Goal: Browse casually

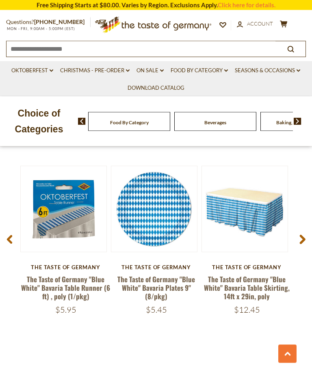
scroll to position [1135, 0]
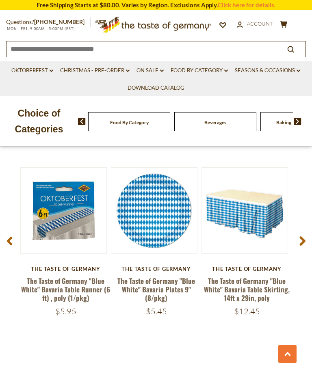
click at [300, 236] on icon at bounding box center [302, 241] width 6 height 10
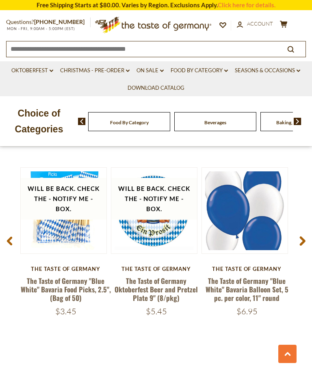
click at [299, 230] on span at bounding box center [302, 242] width 19 height 26
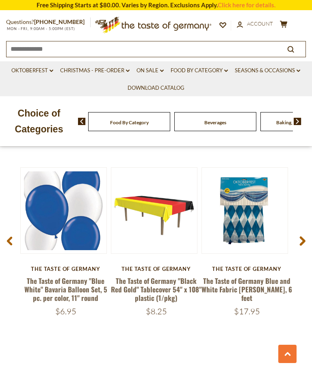
click at [303, 236] on use at bounding box center [303, 240] width 6 height 9
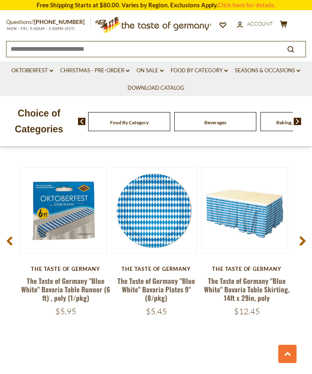
click at [9, 230] on span at bounding box center [9, 242] width 19 height 26
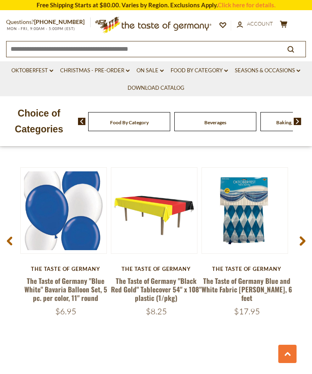
click at [300, 236] on icon at bounding box center [302, 241] width 6 height 10
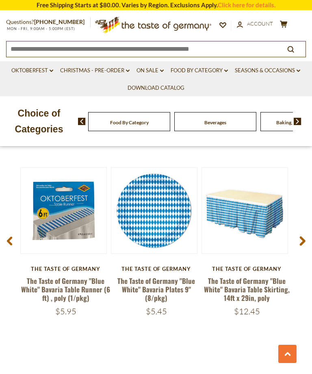
click at [299, 237] on span at bounding box center [302, 242] width 19 height 26
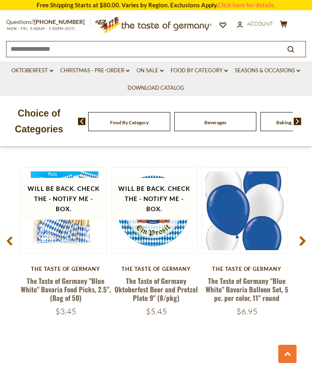
click at [296, 239] on span at bounding box center [302, 242] width 19 height 26
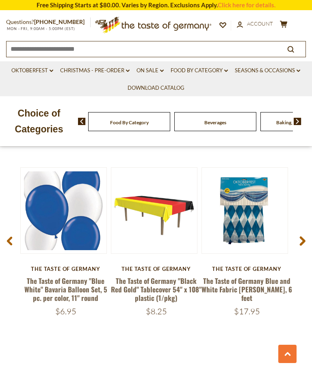
click at [299, 240] on span at bounding box center [302, 242] width 19 height 26
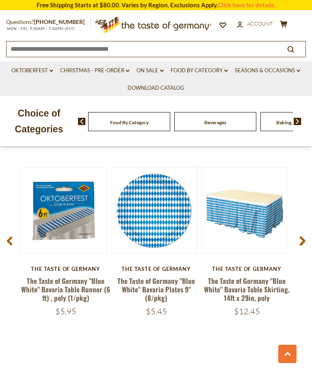
click at [298, 241] on span at bounding box center [302, 242] width 19 height 26
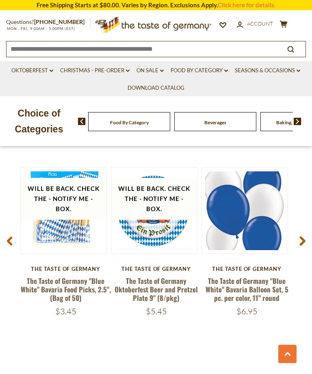
click at [303, 243] on span at bounding box center [302, 242] width 19 height 26
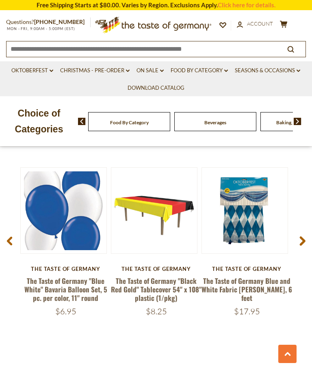
click at [302, 239] on use at bounding box center [303, 240] width 6 height 9
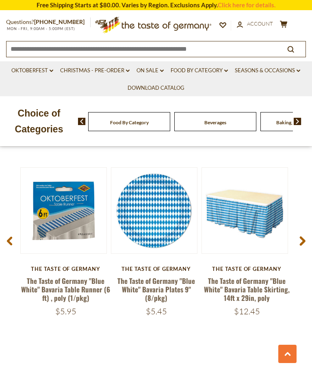
click at [11, 236] on icon at bounding box center [9, 241] width 6 height 10
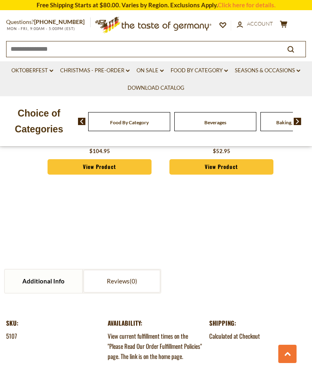
scroll to position [830, 0]
